Goal: Information Seeking & Learning: Find specific fact

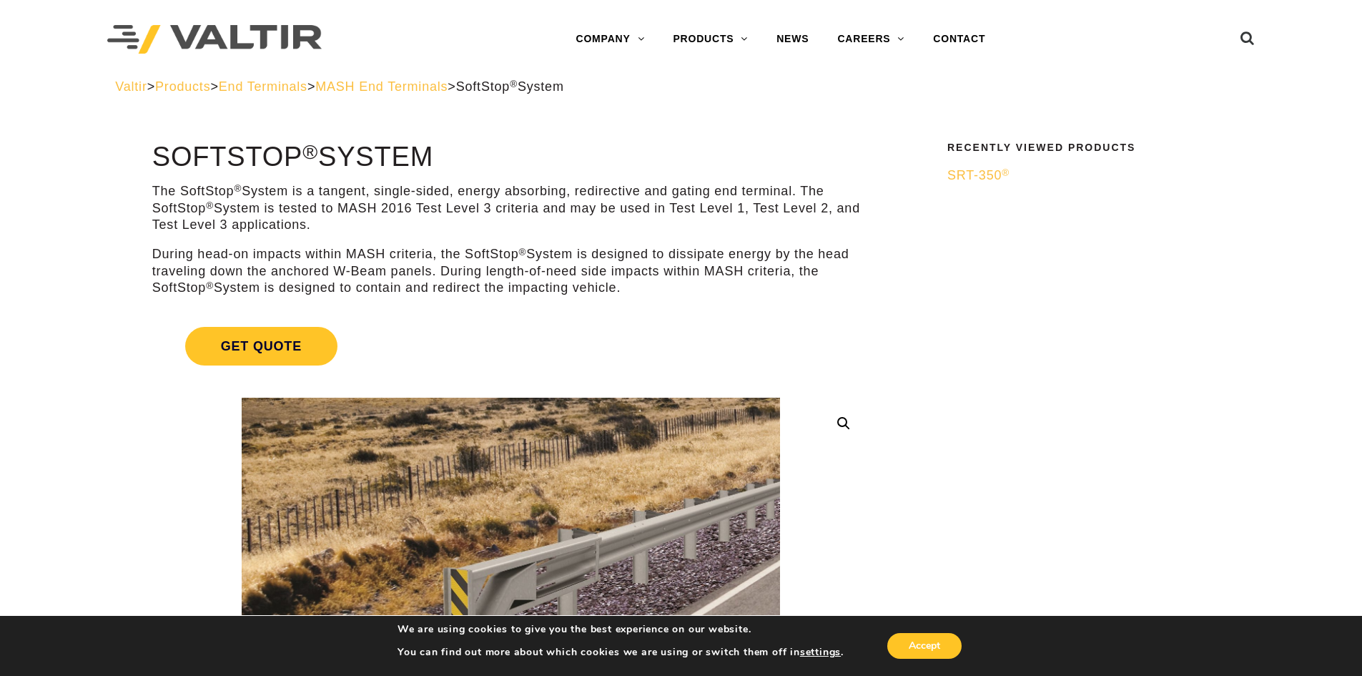
click at [199, 90] on span "Products" at bounding box center [182, 86] width 55 height 14
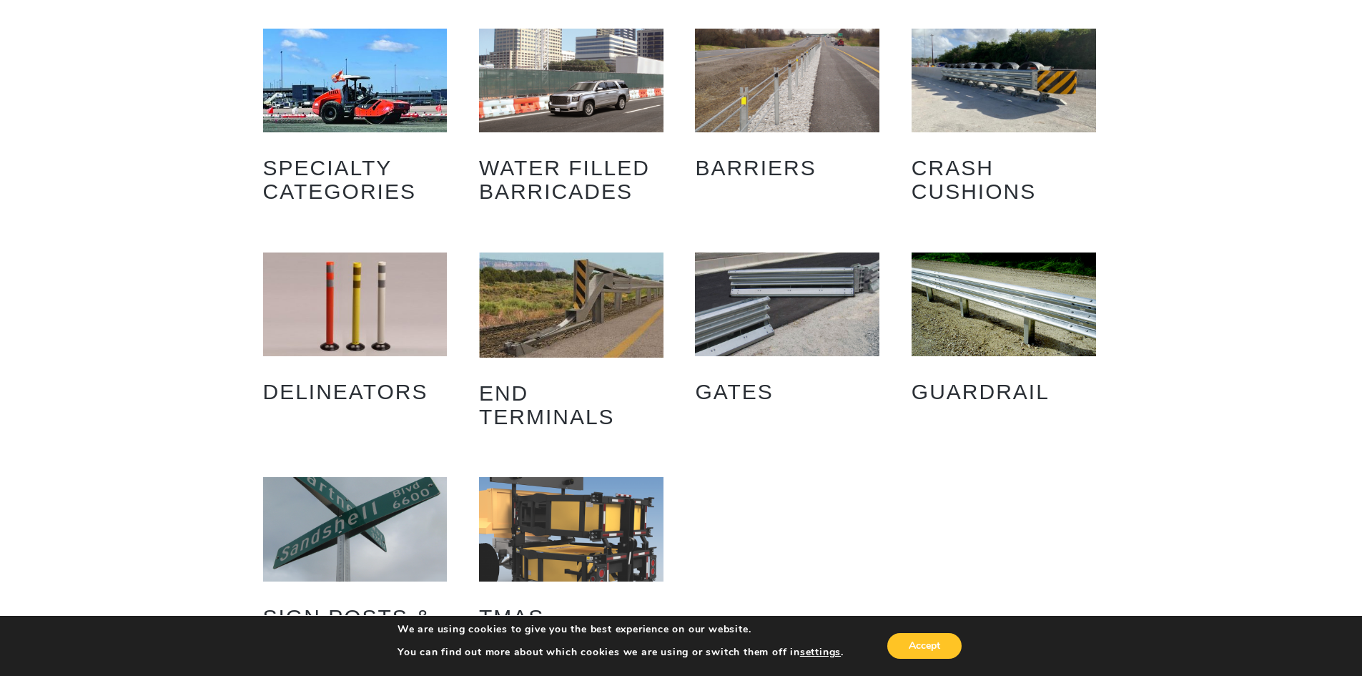
scroll to position [143, 0]
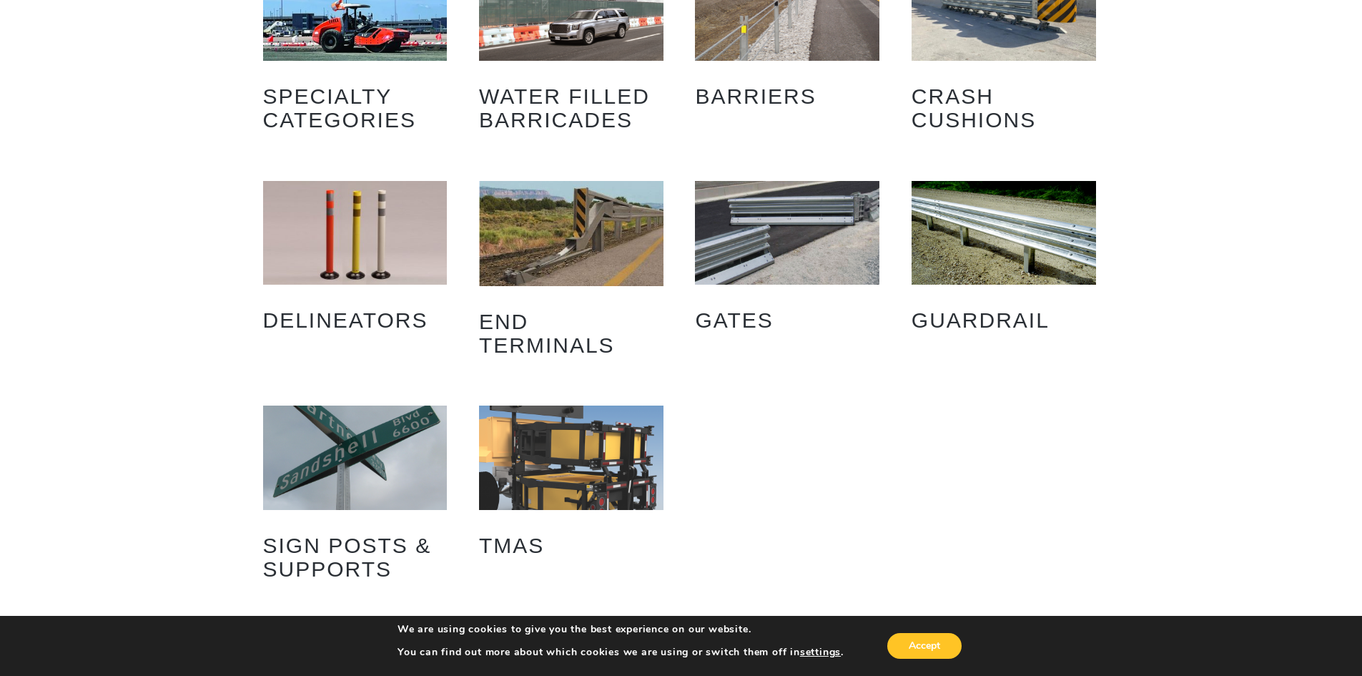
click at [1028, 255] on img "Visit product category Guardrail" at bounding box center [1004, 233] width 185 height 104
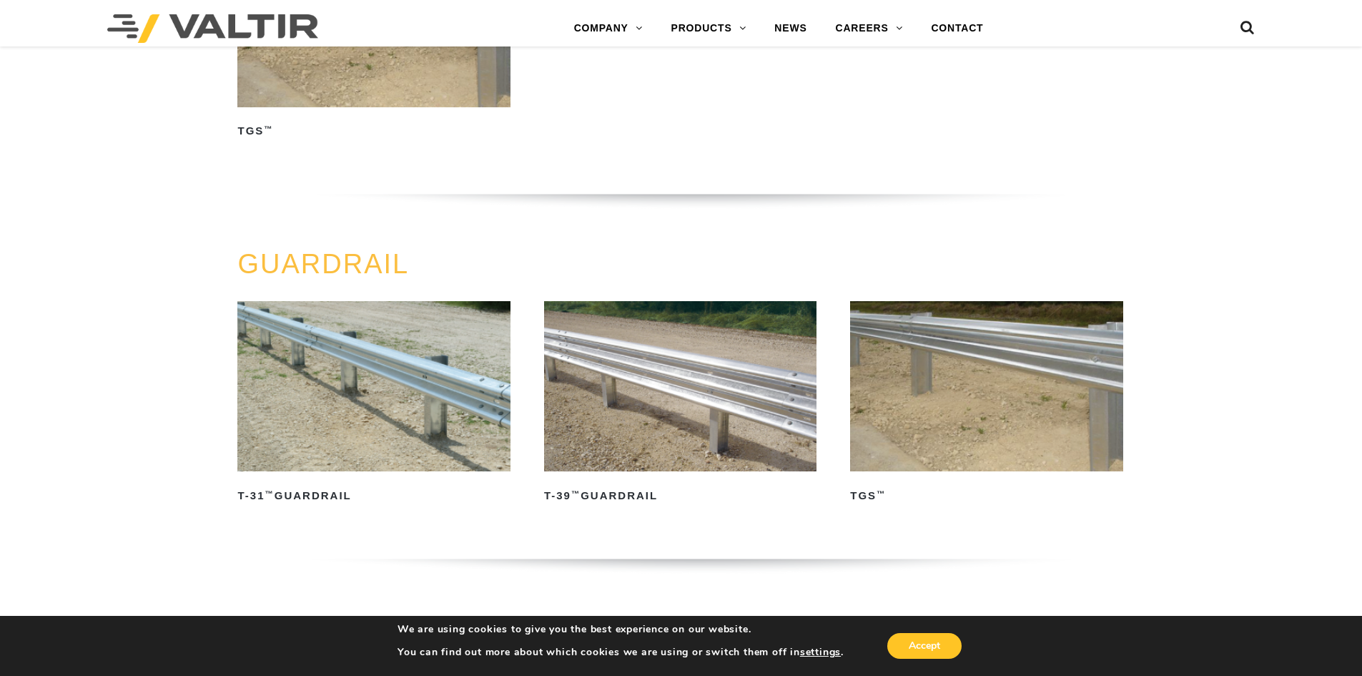
scroll to position [572, 0]
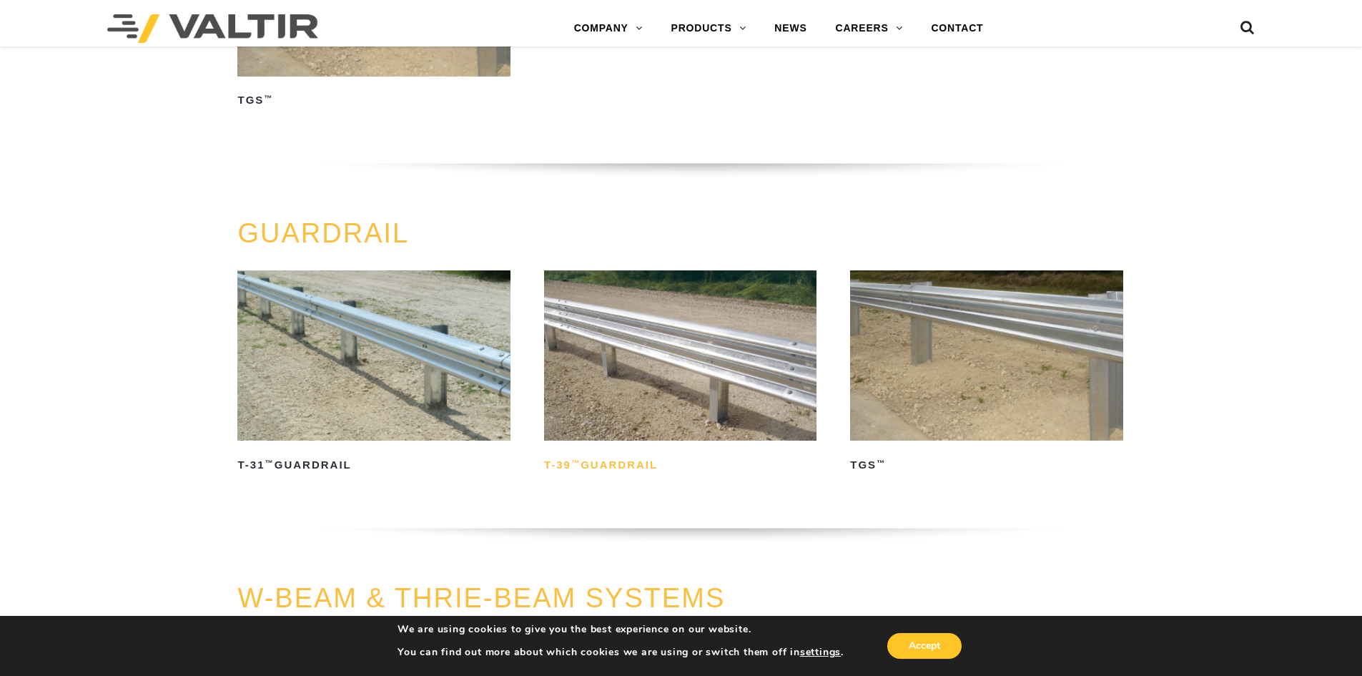
click at [631, 464] on h2 "T-39 ™ Guardrail" at bounding box center [680, 464] width 272 height 23
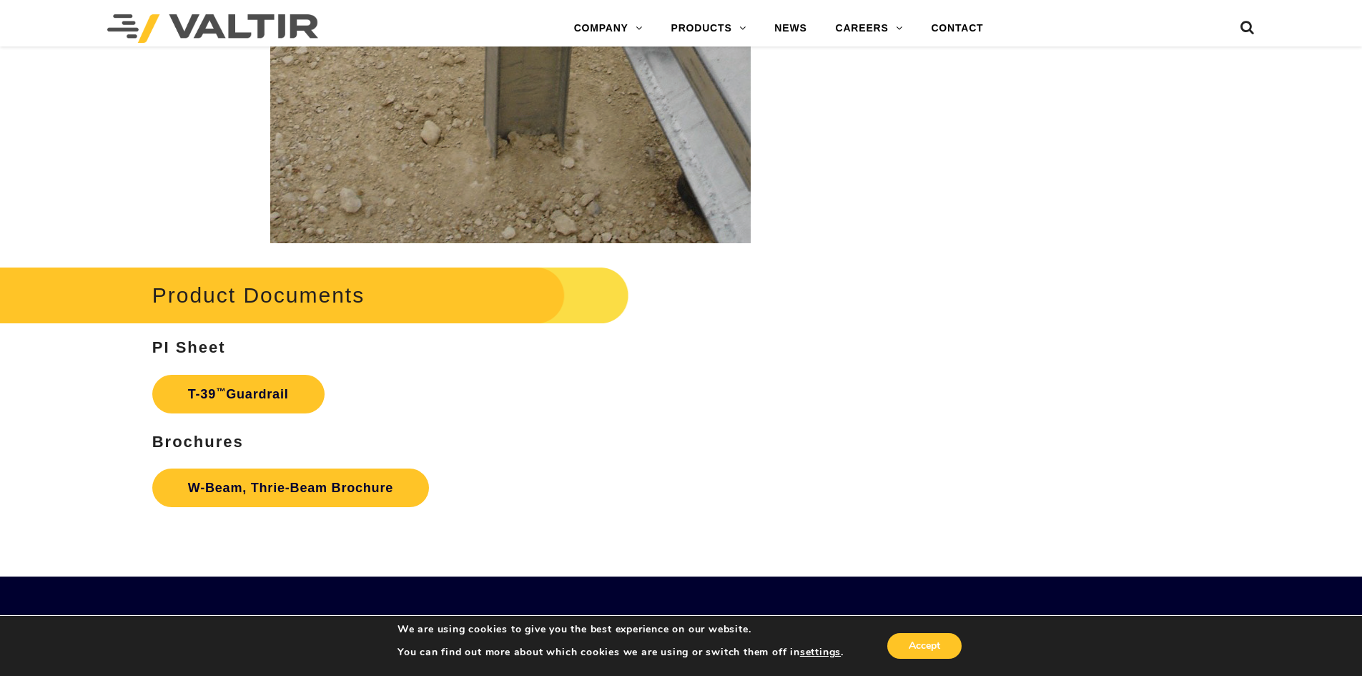
scroll to position [2432, 0]
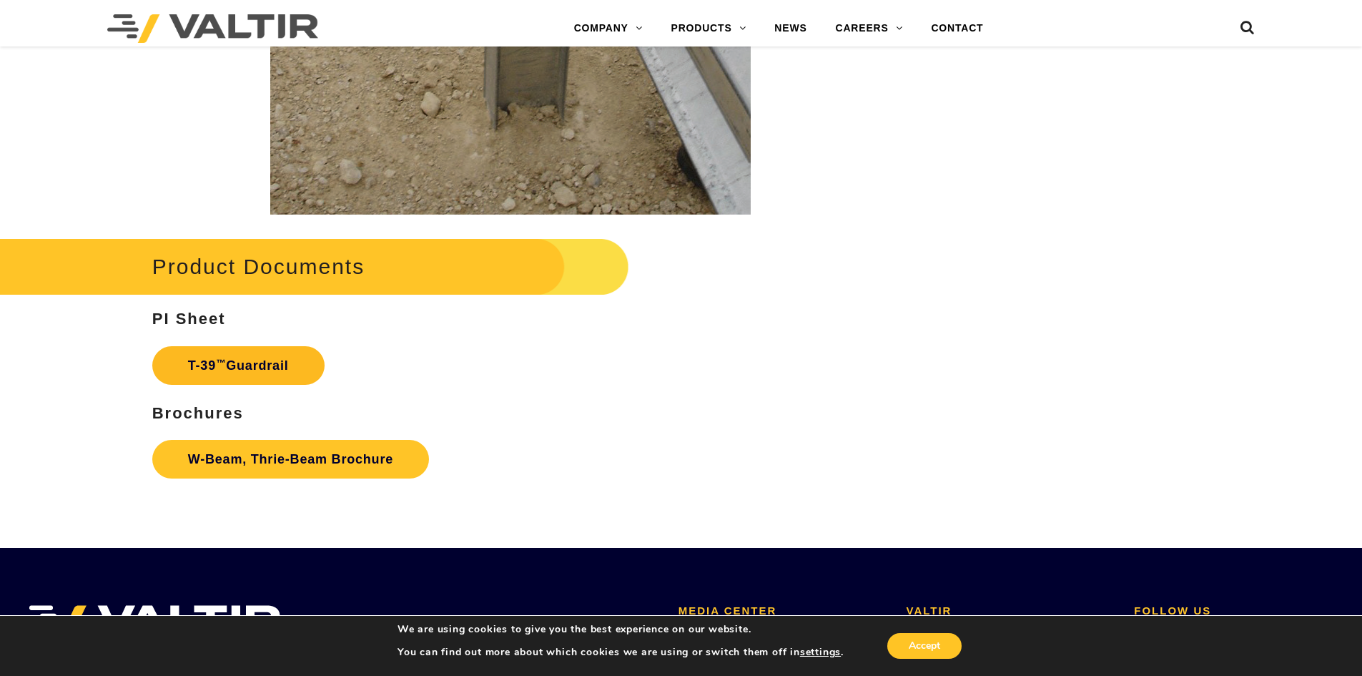
click at [287, 363] on link "T-39 ™ Guardrail" at bounding box center [238, 365] width 172 height 39
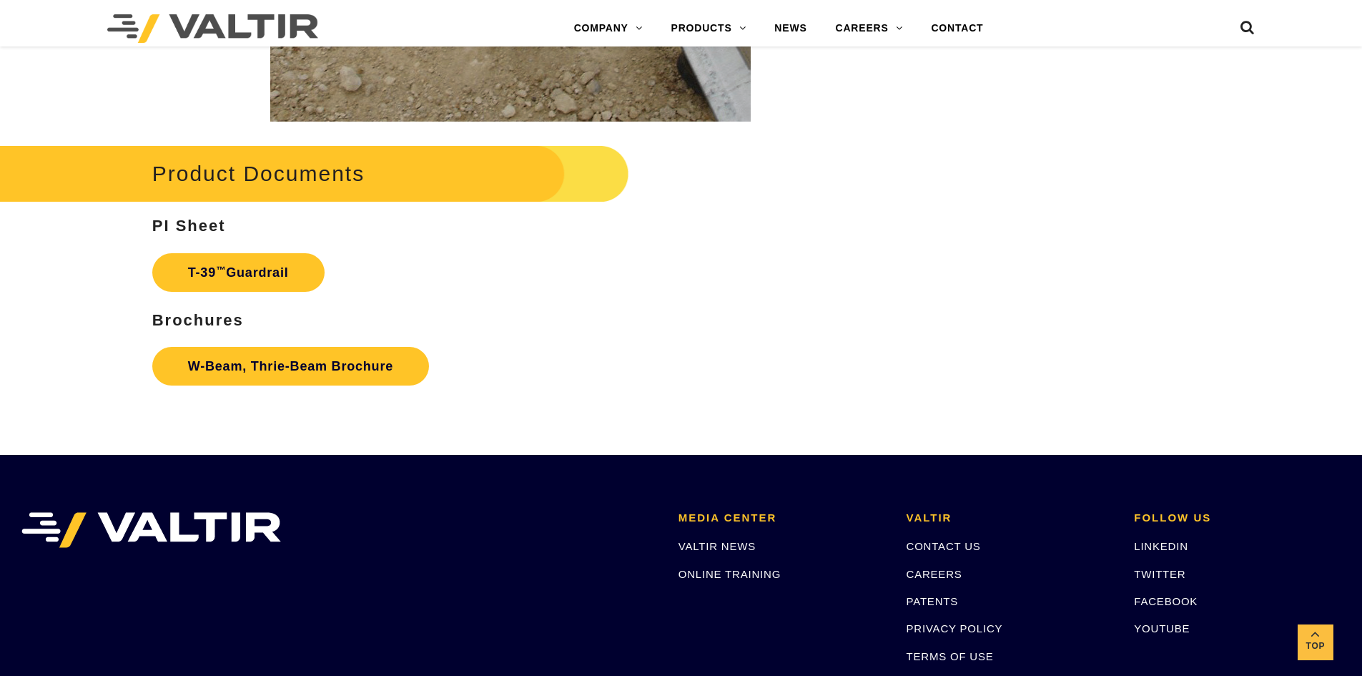
scroll to position [2646, 0]
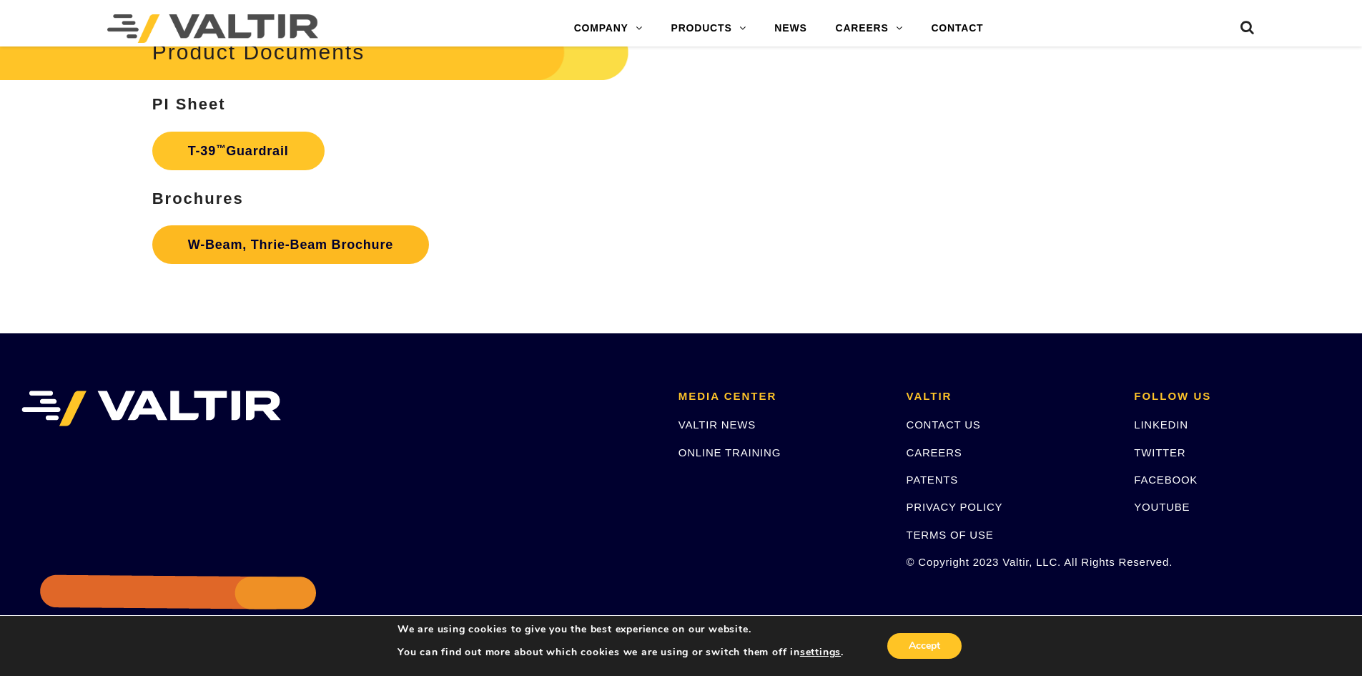
click at [325, 248] on link "W-Beam, Thrie-Beam Brochure" at bounding box center [290, 244] width 277 height 39
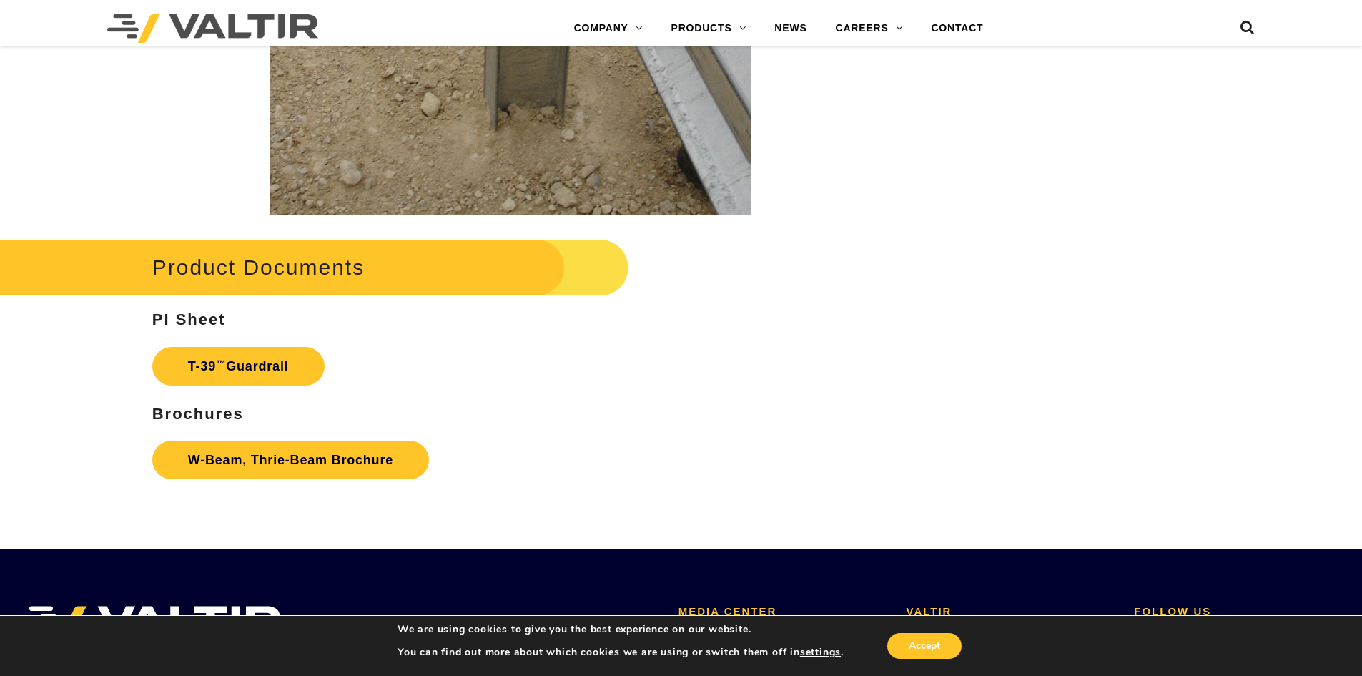
scroll to position [2432, 0]
click at [251, 373] on link "T-39 ™ Guardrail" at bounding box center [238, 365] width 172 height 39
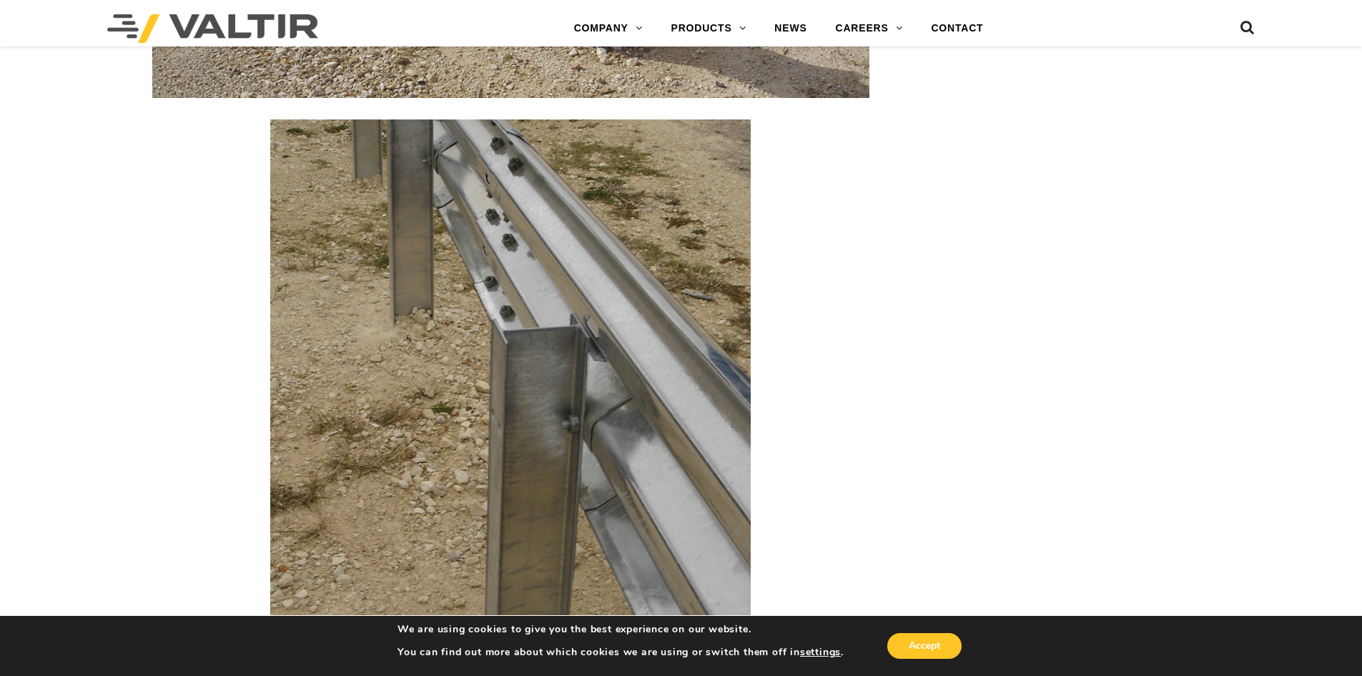
scroll to position [1573, 0]
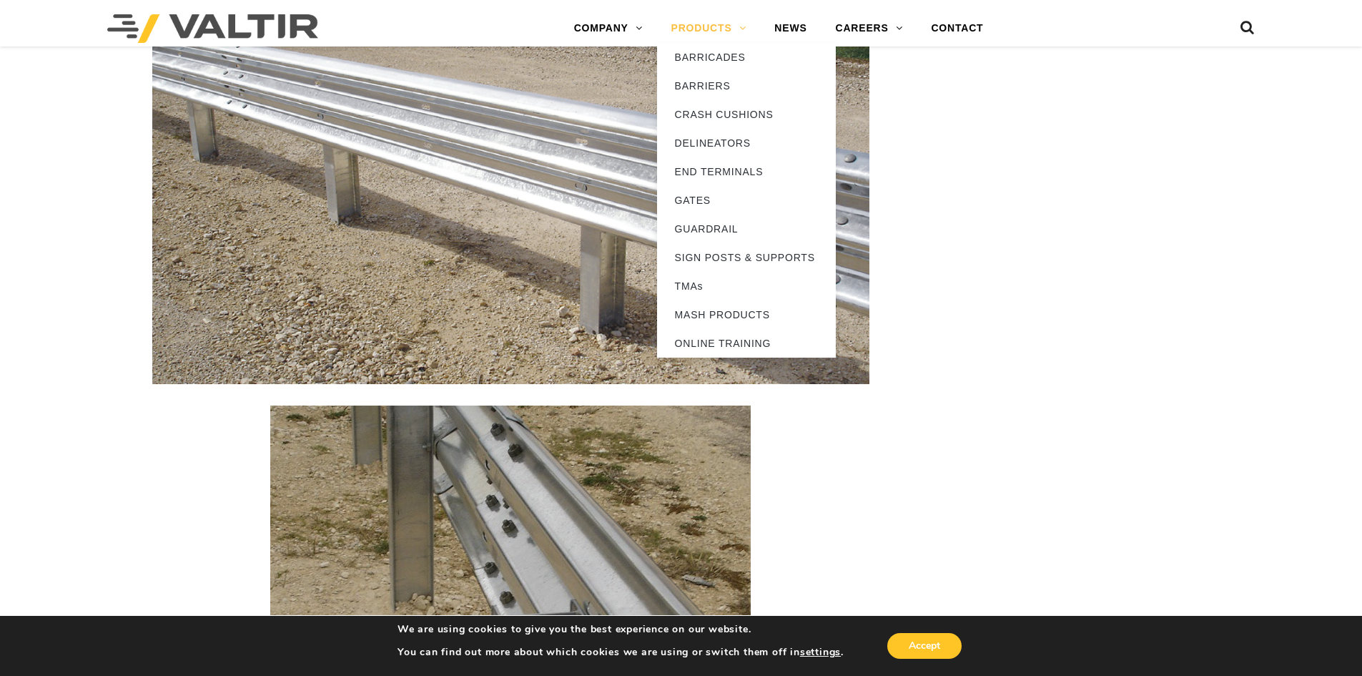
click at [722, 21] on link "PRODUCTS" at bounding box center [709, 28] width 104 height 29
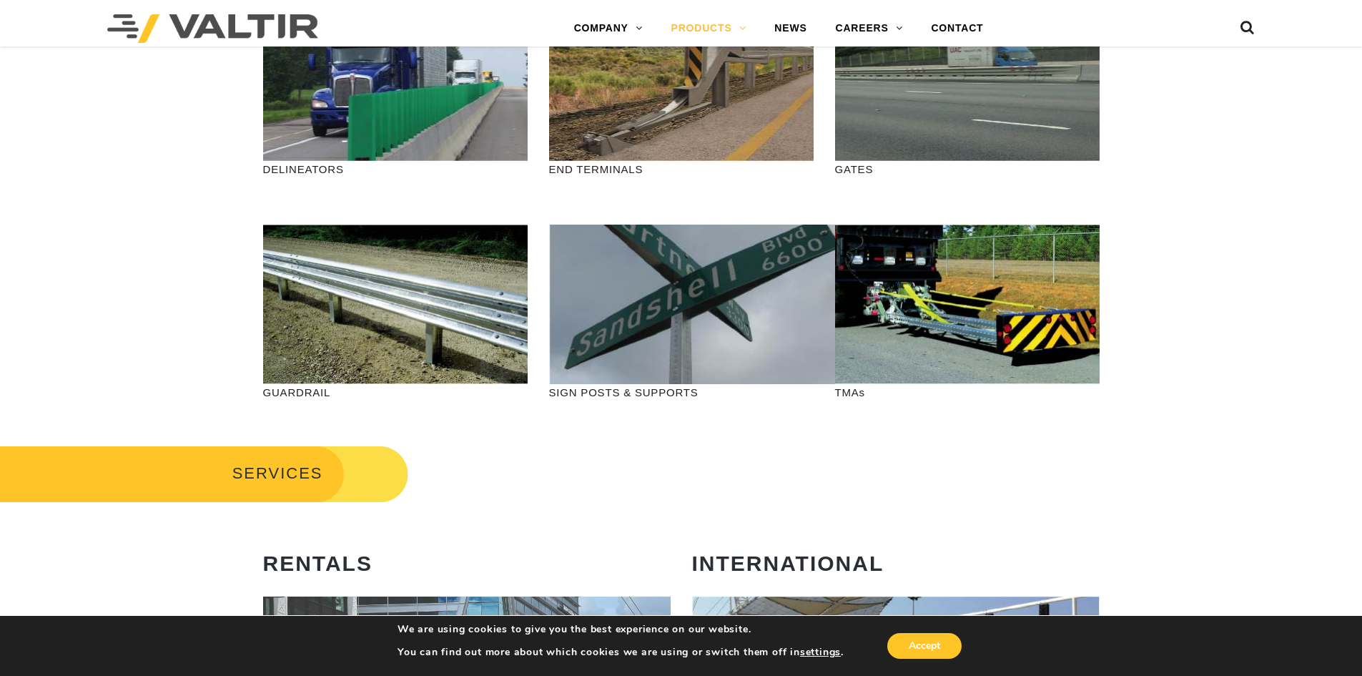
scroll to position [429, 0]
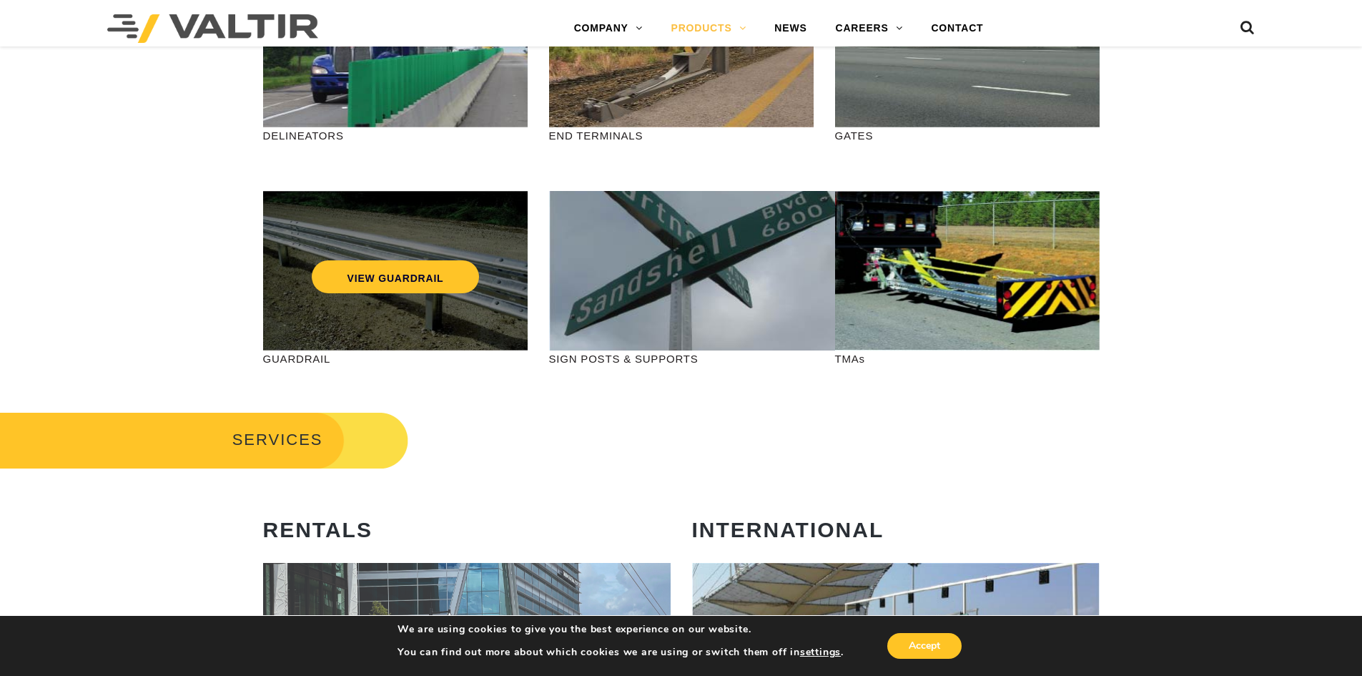
click at [400, 319] on div "VIEW GUARDRAIL" at bounding box center [395, 270] width 265 height 159
click at [355, 285] on link "VIEW GUARDRAIL" at bounding box center [395, 276] width 168 height 33
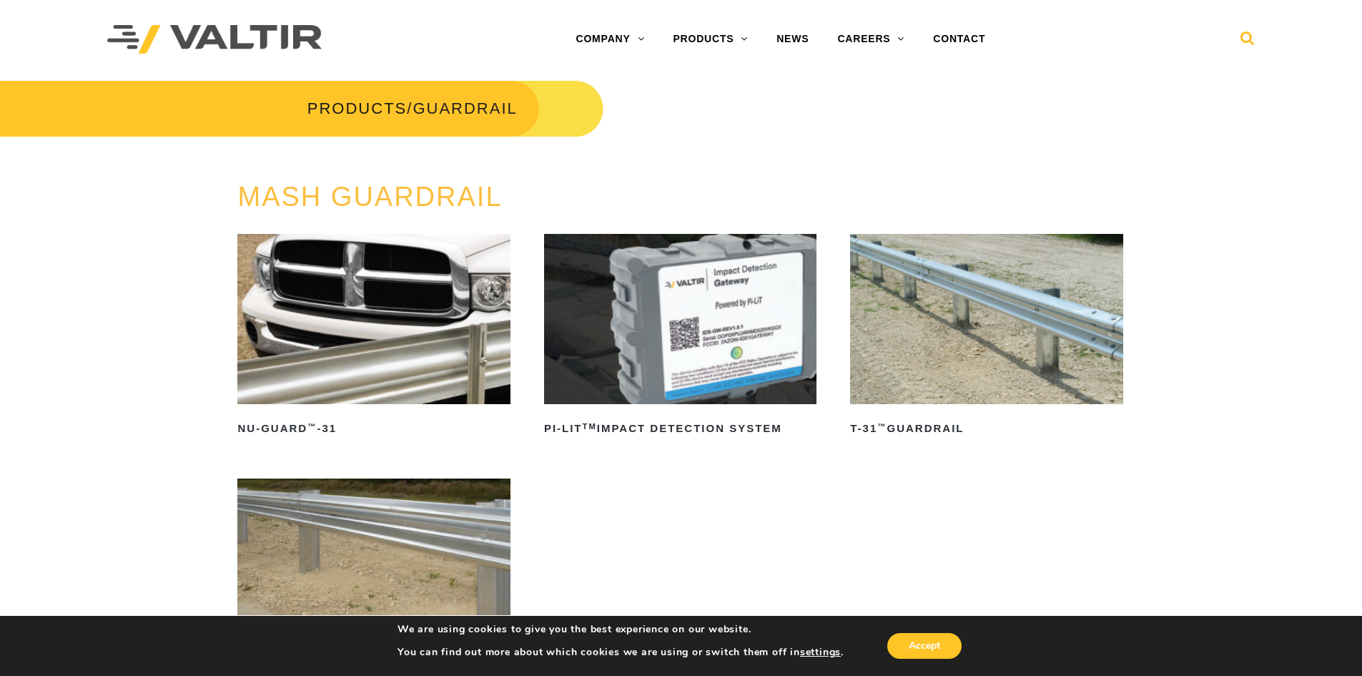
click at [1245, 34] on icon at bounding box center [1248, 41] width 14 height 21
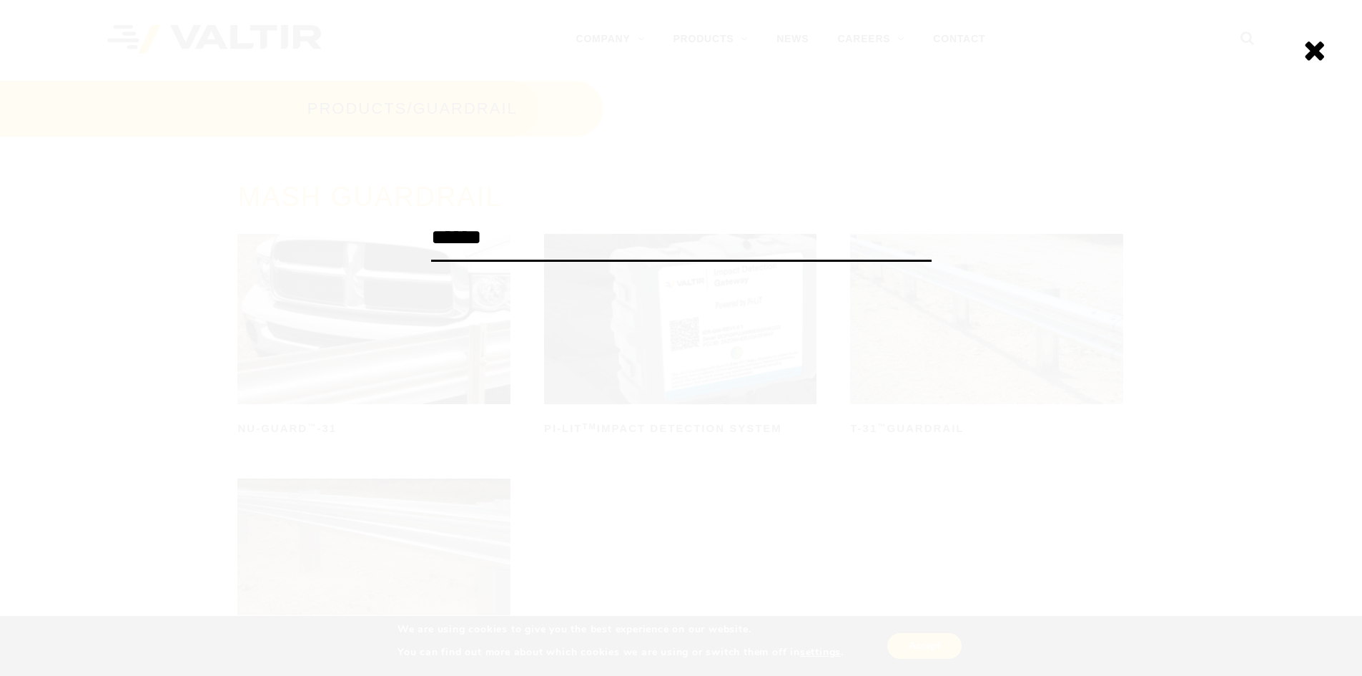
type input "******"
click input "******" at bounding box center [0, 0] width 0 height 0
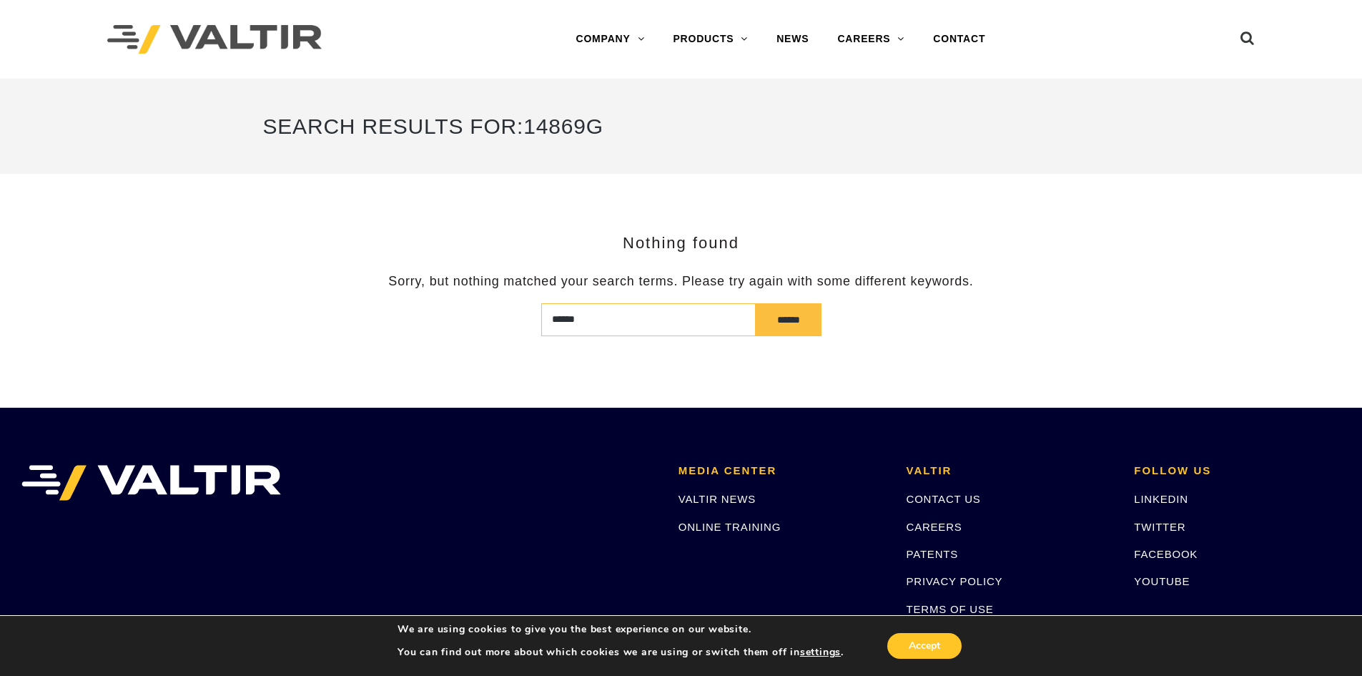
drag, startPoint x: 525, startPoint y: 313, endPoint x: 503, endPoint y: 314, distance: 21.5
click at [514, 313] on form "****** ******" at bounding box center [681, 319] width 837 height 33
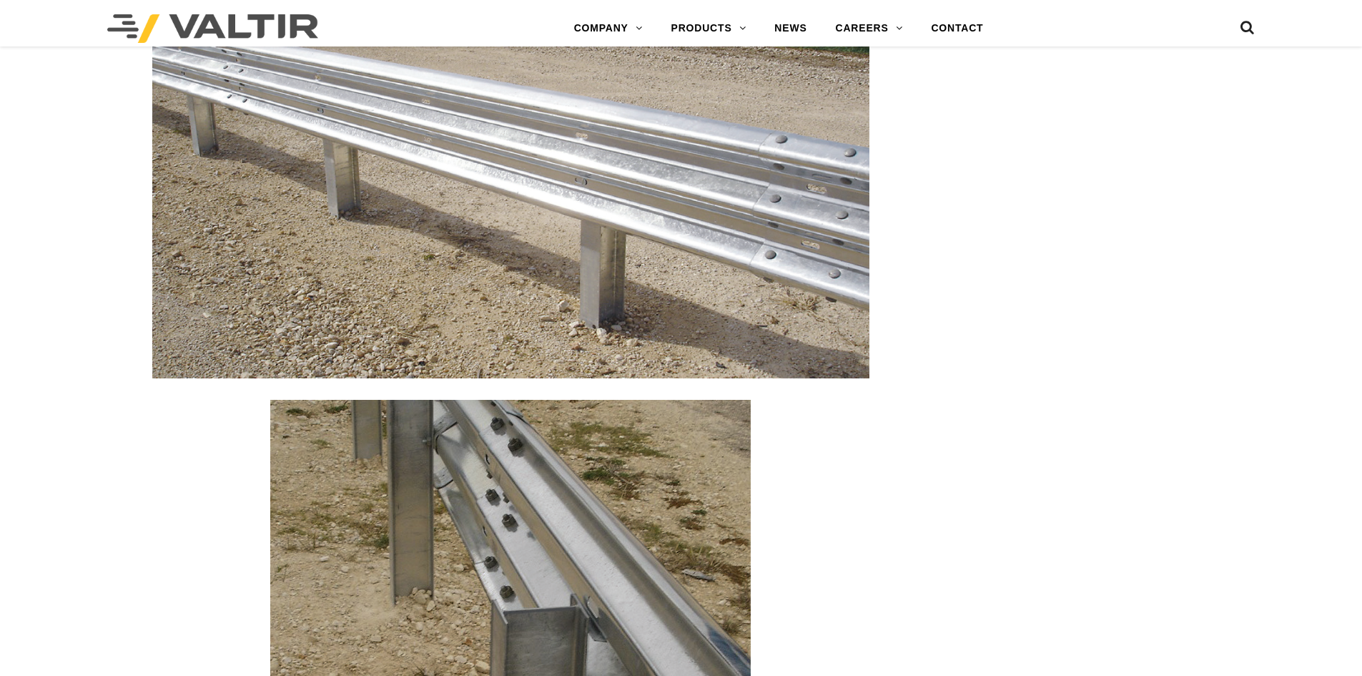
scroll to position [1573, 0]
